Goal: Check status: Check status

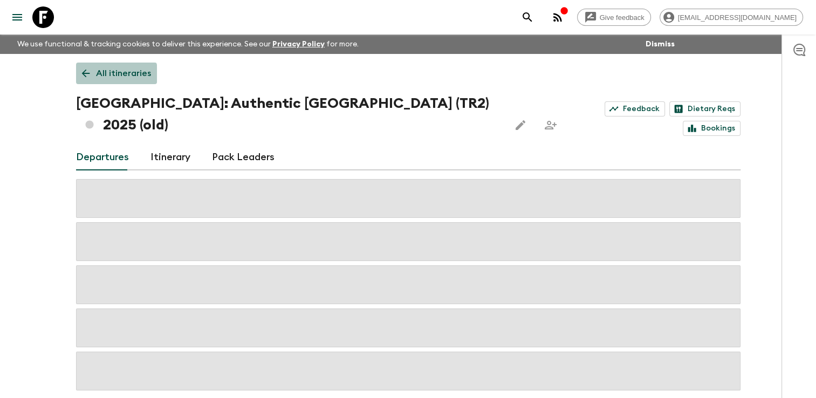
click at [92, 77] on link "All itineraries" at bounding box center [116, 74] width 81 height 22
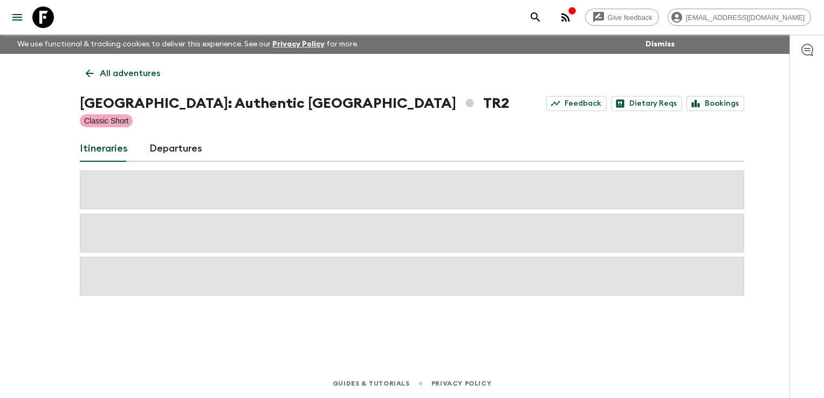
click at [92, 77] on icon at bounding box center [90, 73] width 12 height 12
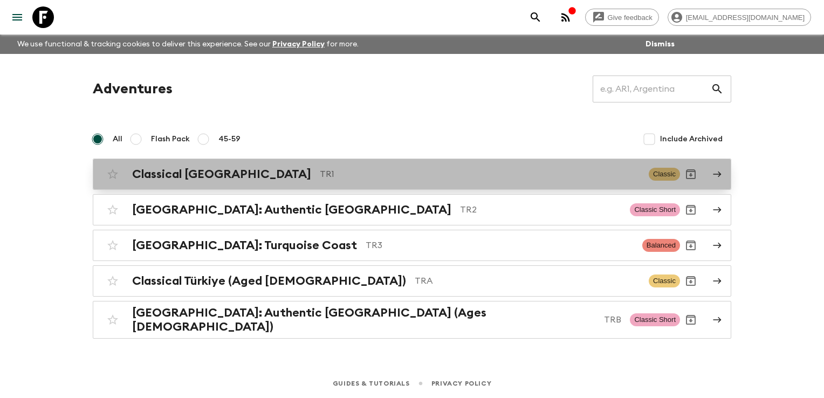
click at [192, 180] on h2 "Classical [GEOGRAPHIC_DATA]" at bounding box center [221, 174] width 179 height 14
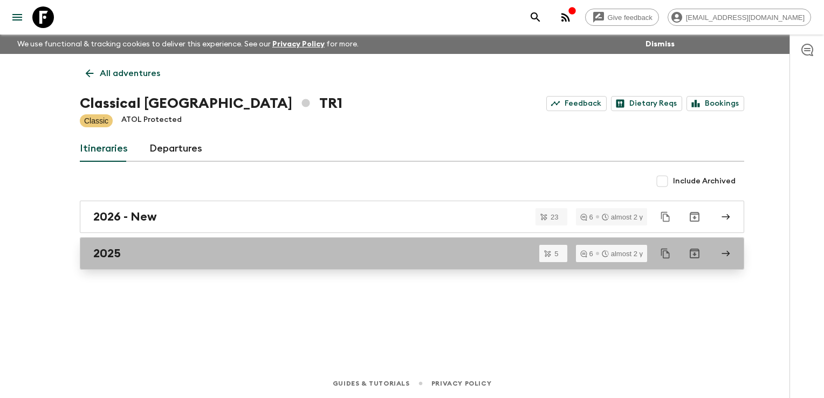
click at [175, 258] on div "2025" at bounding box center [401, 254] width 617 height 14
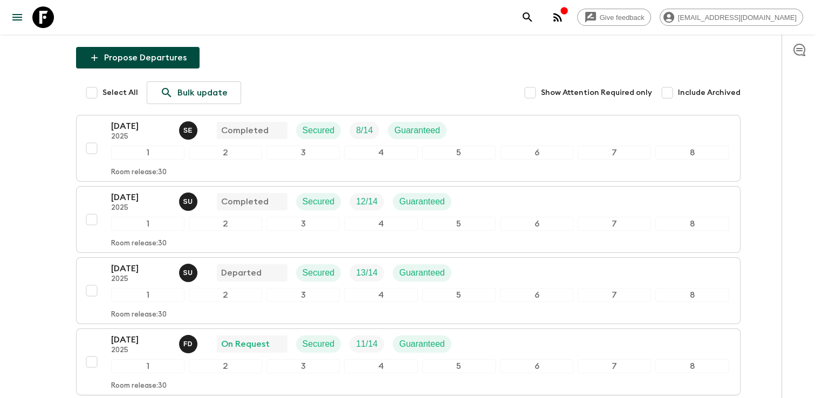
scroll to position [279, 0]
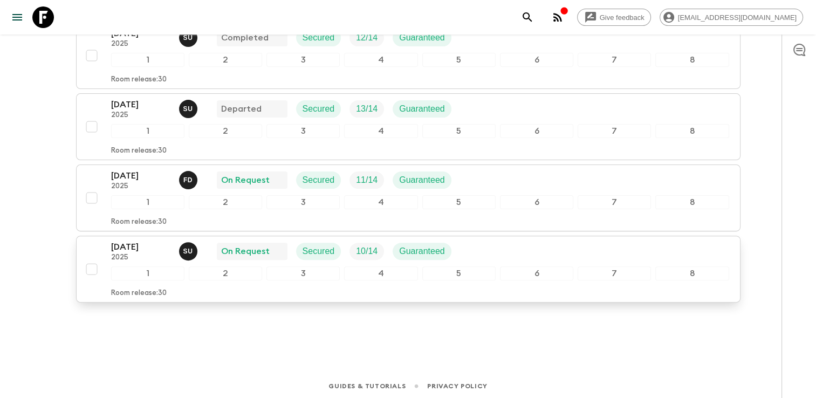
click at [481, 254] on div "[DATE] 2025 S U On Request Secured 10 / 14 Guaranteed" at bounding box center [420, 252] width 618 height 22
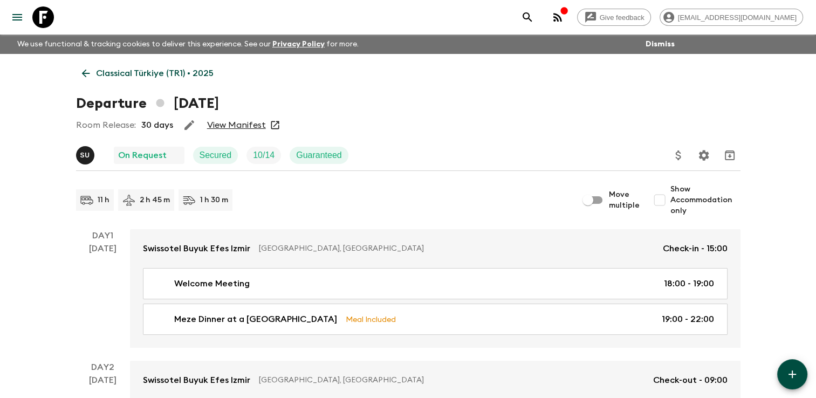
click at [230, 124] on link "View Manifest" at bounding box center [236, 125] width 59 height 11
